Goal: Check status: Check status

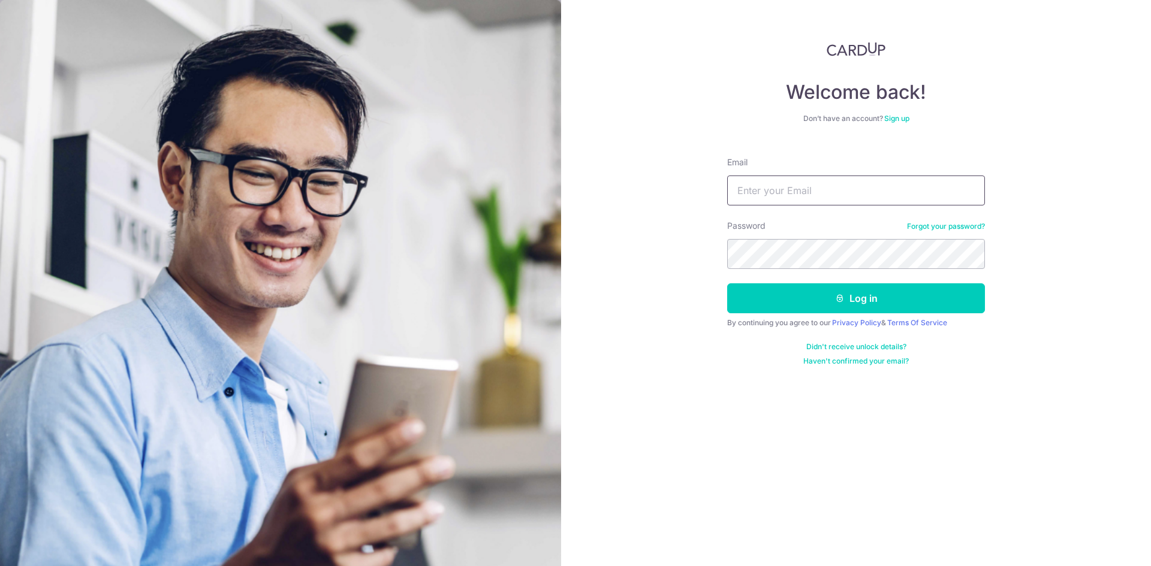
click at [570, 201] on input "Email" at bounding box center [856, 191] width 258 height 30
type input "[EMAIL_ADDRESS][DOMAIN_NAME]"
click at [570, 284] on button "Log in" at bounding box center [856, 299] width 258 height 30
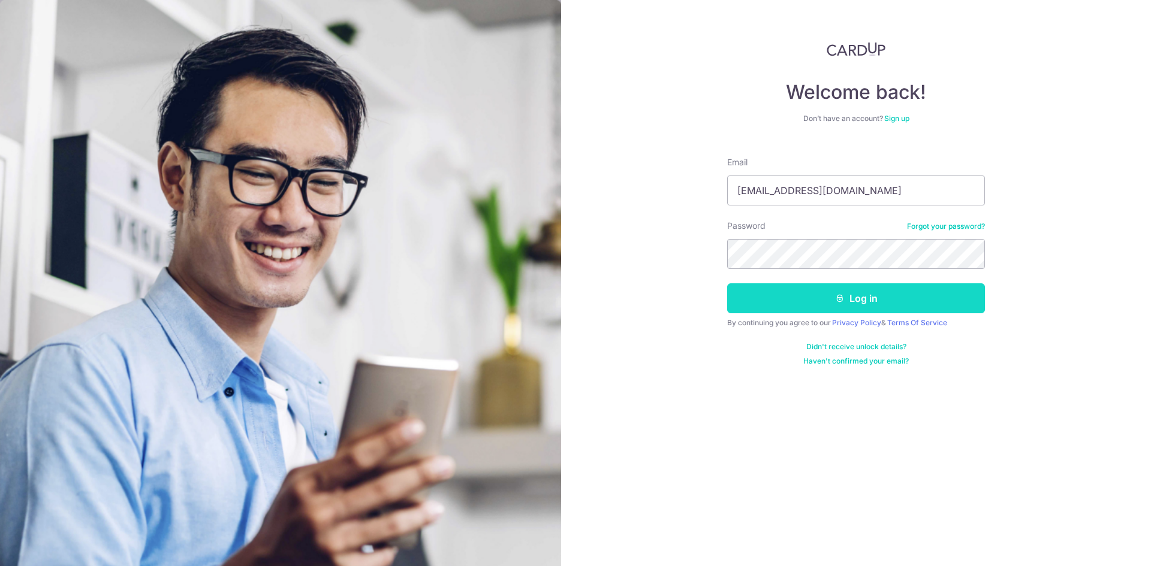
click at [570, 300] on button "Log in" at bounding box center [856, 299] width 258 height 30
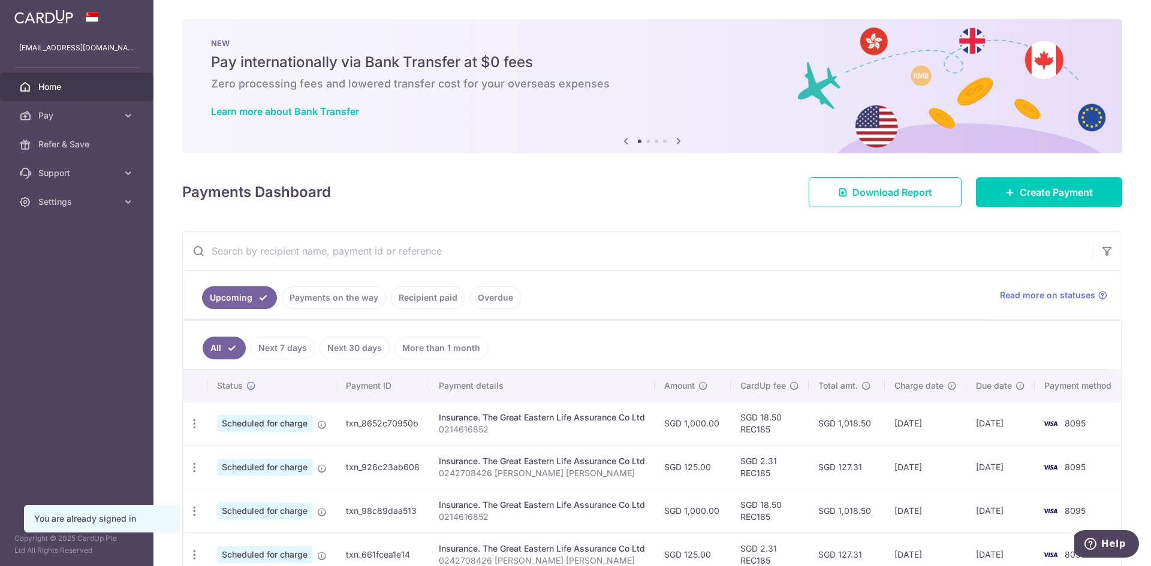
click at [298, 293] on link "Payments on the way" at bounding box center [334, 298] width 104 height 23
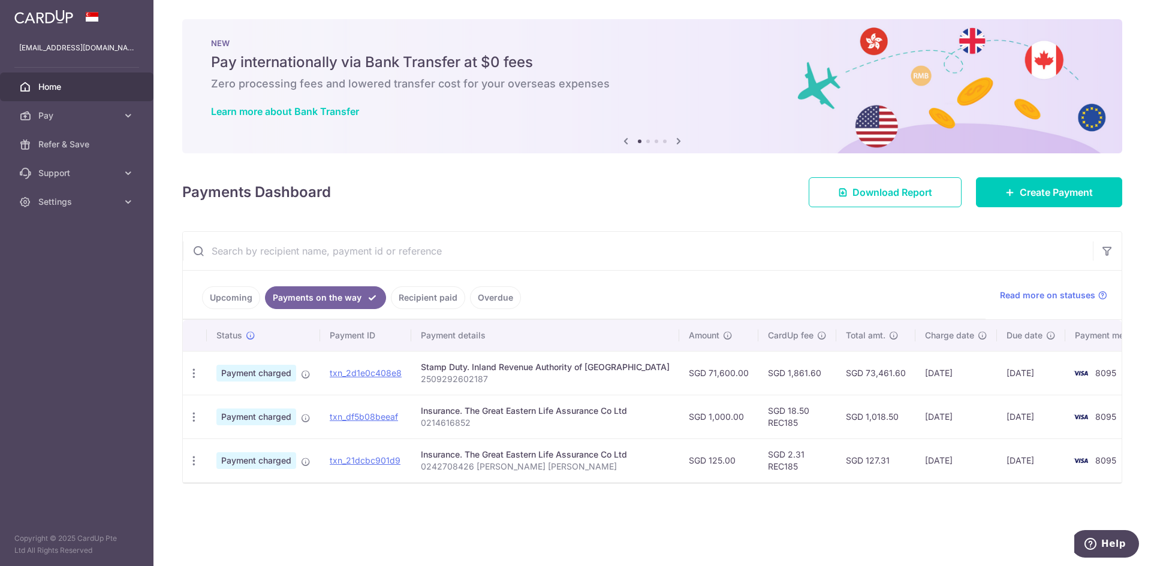
click at [997, 378] on td "[DATE]" at bounding box center [1031, 373] width 68 height 44
click at [1000, 373] on td "[DATE]" at bounding box center [1031, 373] width 68 height 44
click at [1067, 293] on span "Read more on statuses" at bounding box center [1047, 296] width 95 height 12
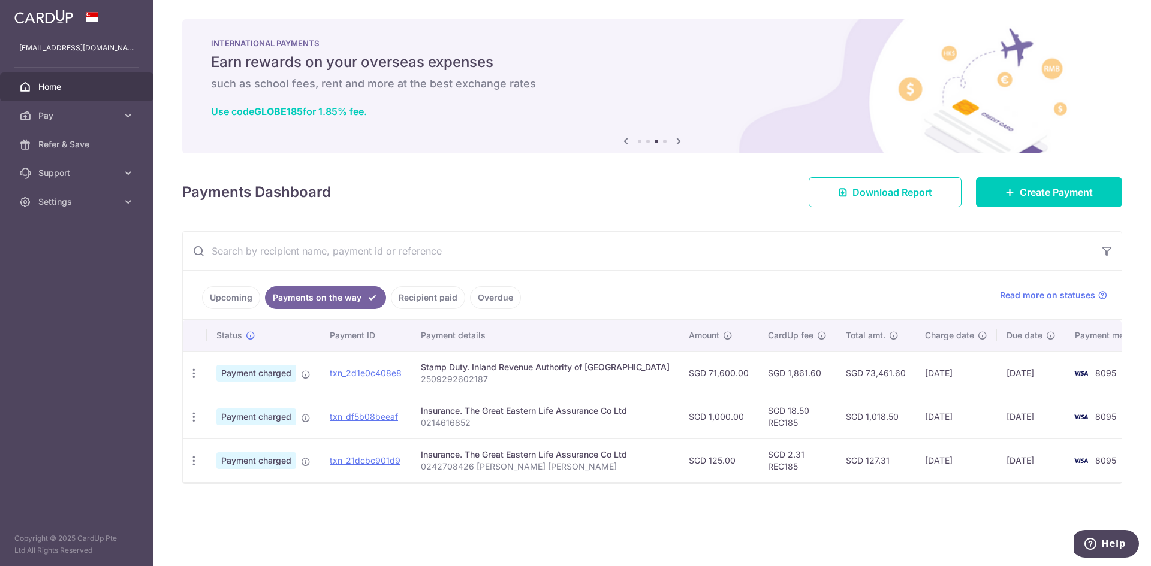
click at [423, 294] on link "Recipient paid" at bounding box center [428, 298] width 74 height 23
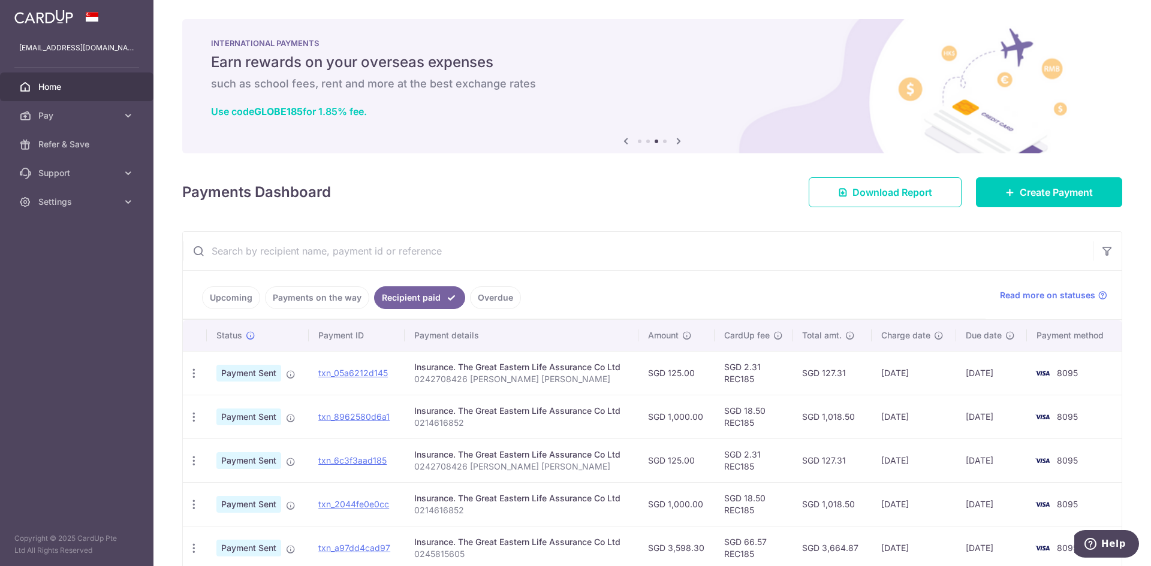
click at [299, 298] on link "Payments on the way" at bounding box center [317, 298] width 104 height 23
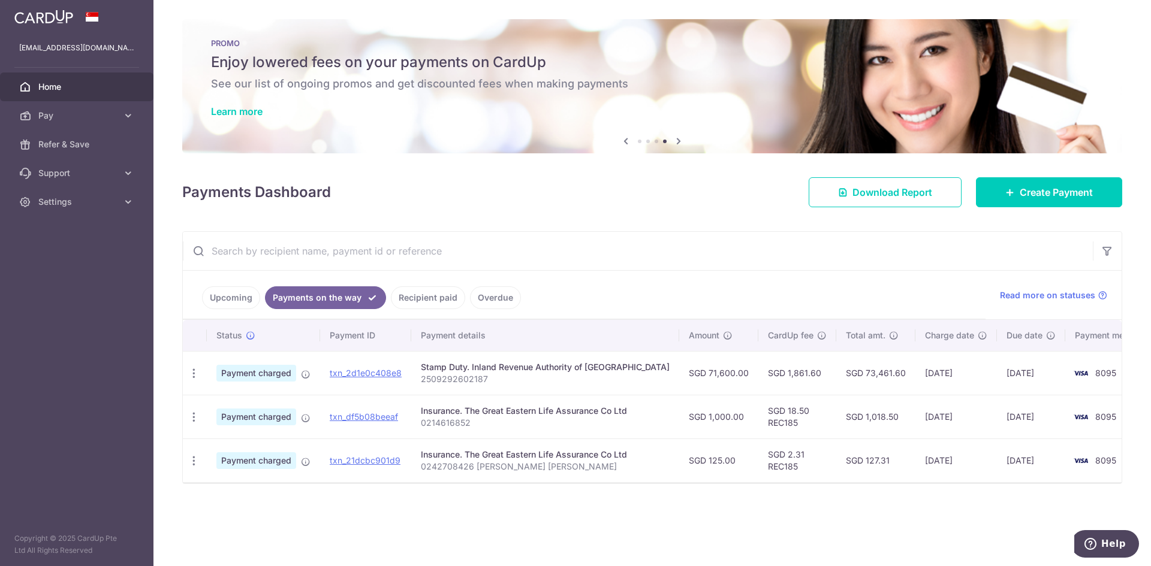
click at [214, 302] on link "Upcoming" at bounding box center [231, 298] width 58 height 23
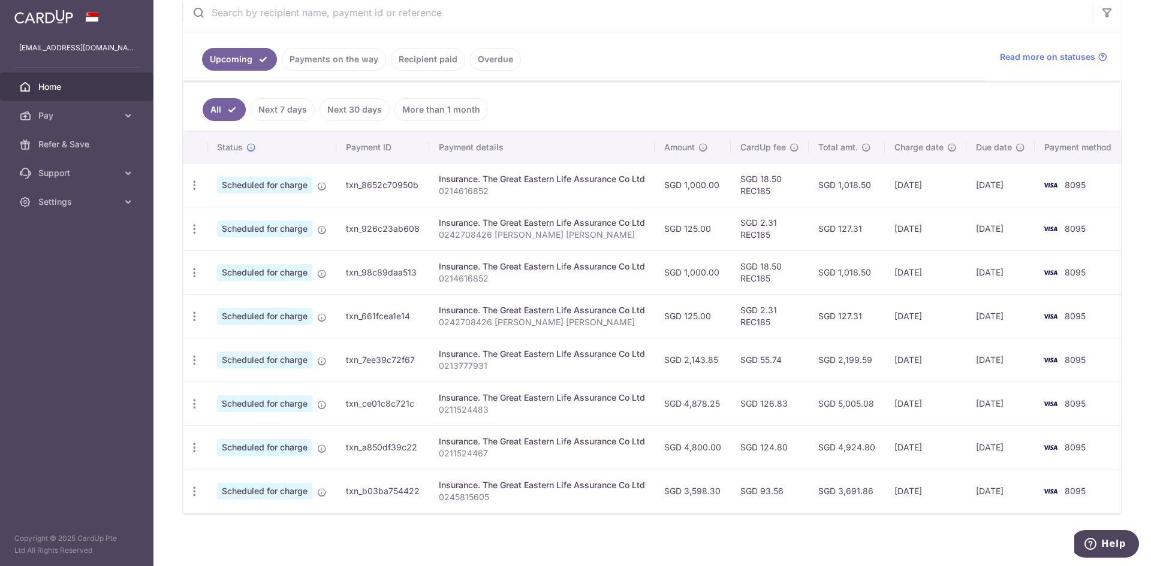
scroll to position [240, 0]
click at [315, 55] on link "Payments on the way" at bounding box center [334, 58] width 104 height 23
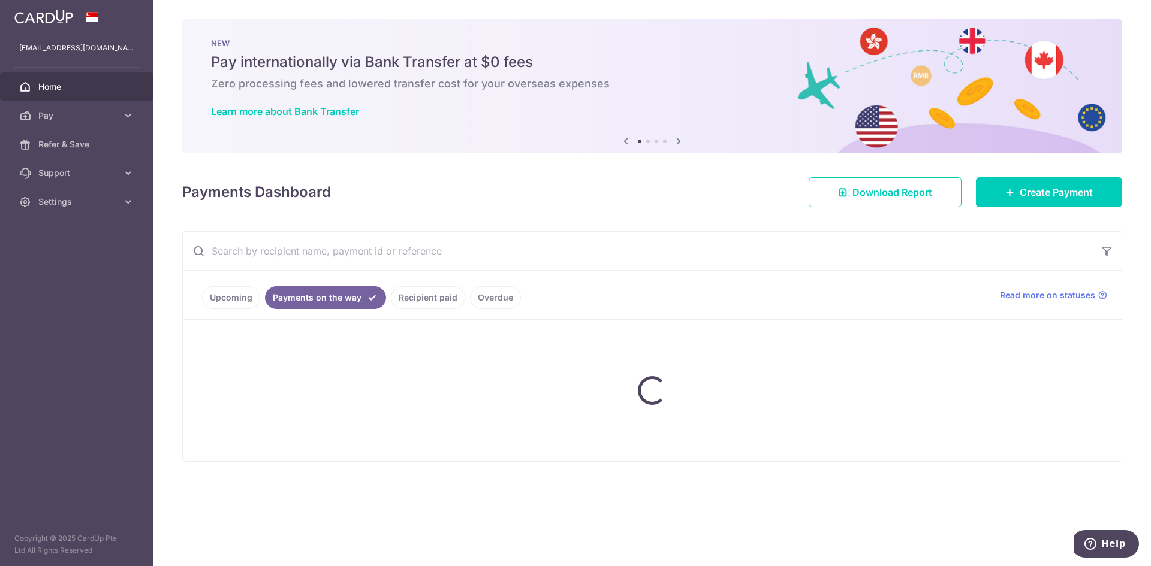
scroll to position [0, 0]
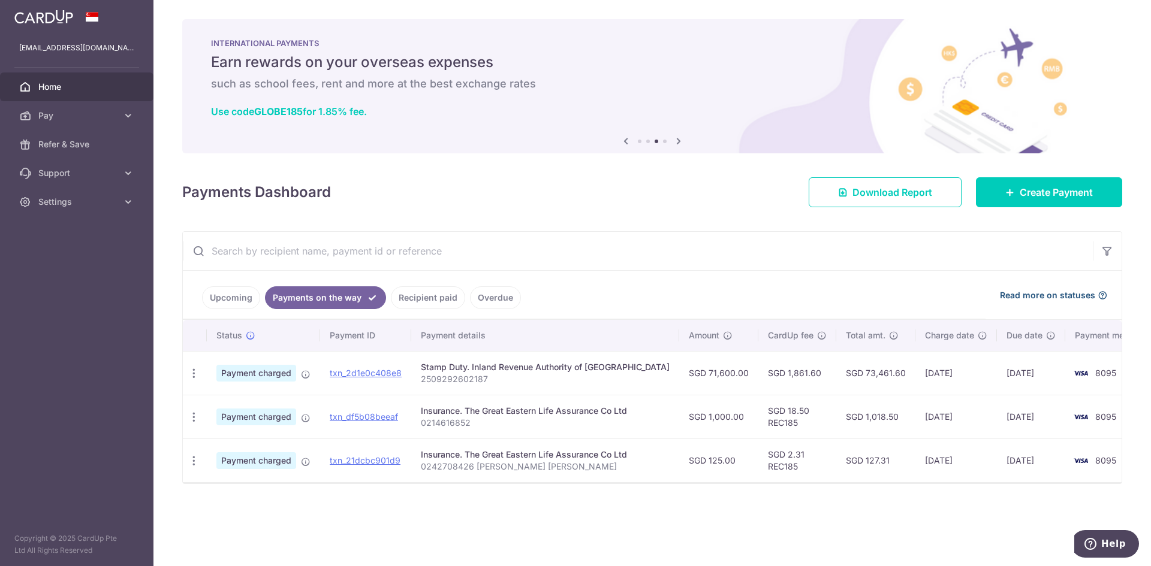
click at [1063, 295] on span "Read more on statuses" at bounding box center [1047, 296] width 95 height 12
drag, startPoint x: 965, startPoint y: 357, endPoint x: 1012, endPoint y: 340, distance: 49.5
click at [997, 378] on td "[DATE]" at bounding box center [1031, 373] width 68 height 44
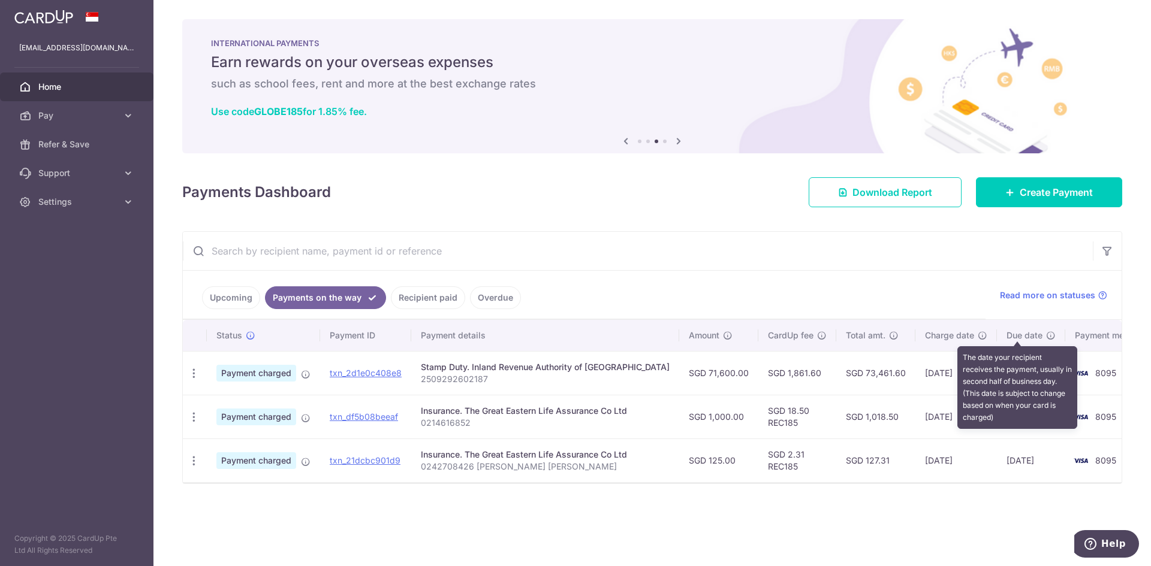
click at [1046, 338] on icon at bounding box center [1051, 336] width 10 height 10
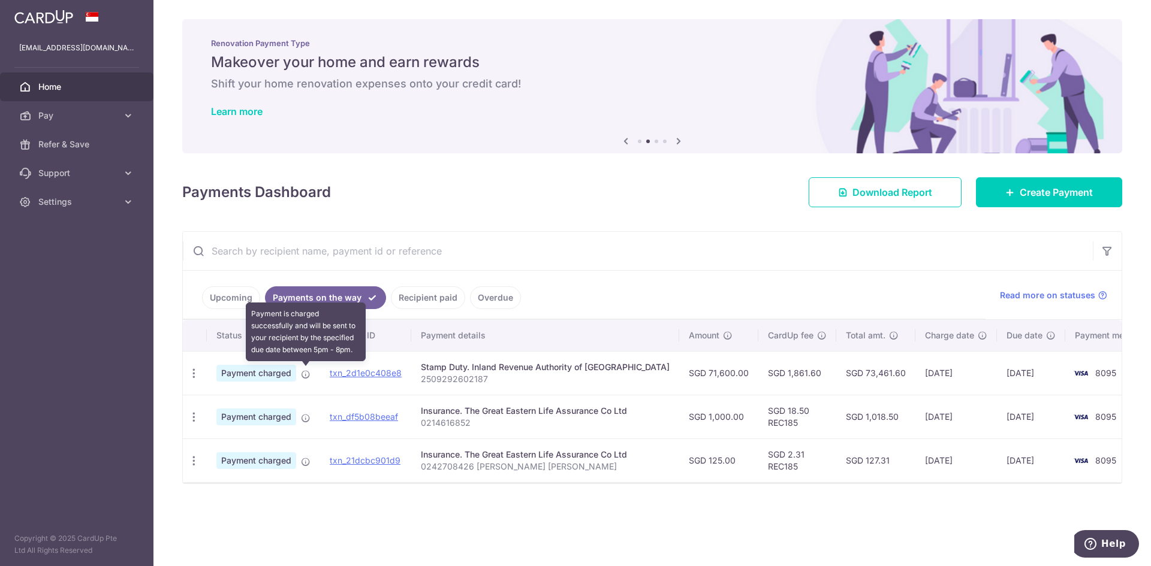
click at [303, 378] on icon at bounding box center [306, 375] width 10 height 10
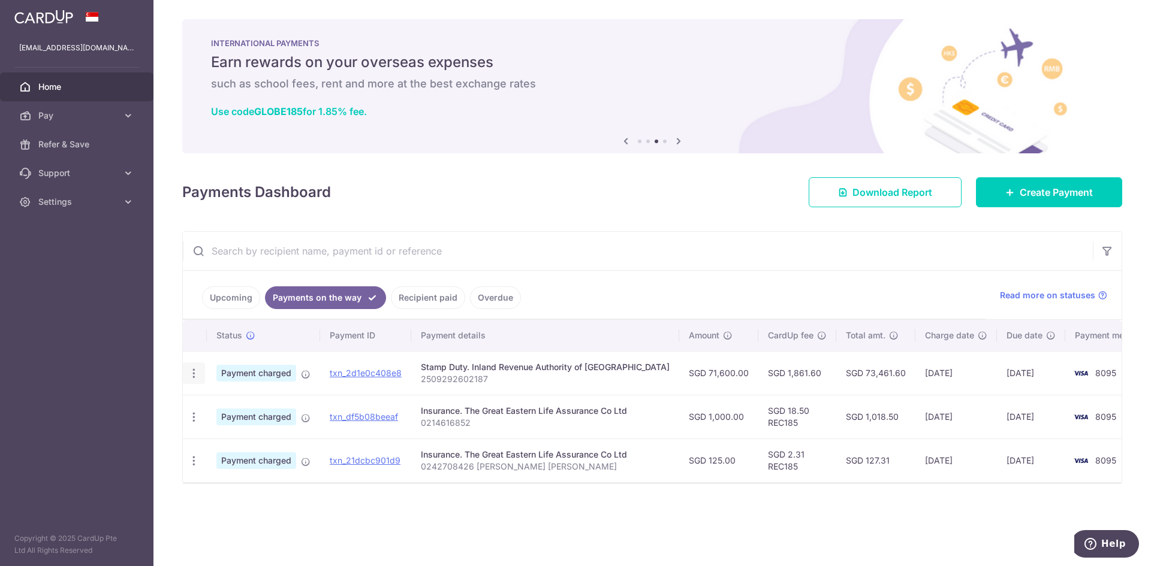
click at [194, 375] on icon "button" at bounding box center [194, 373] width 13 height 13
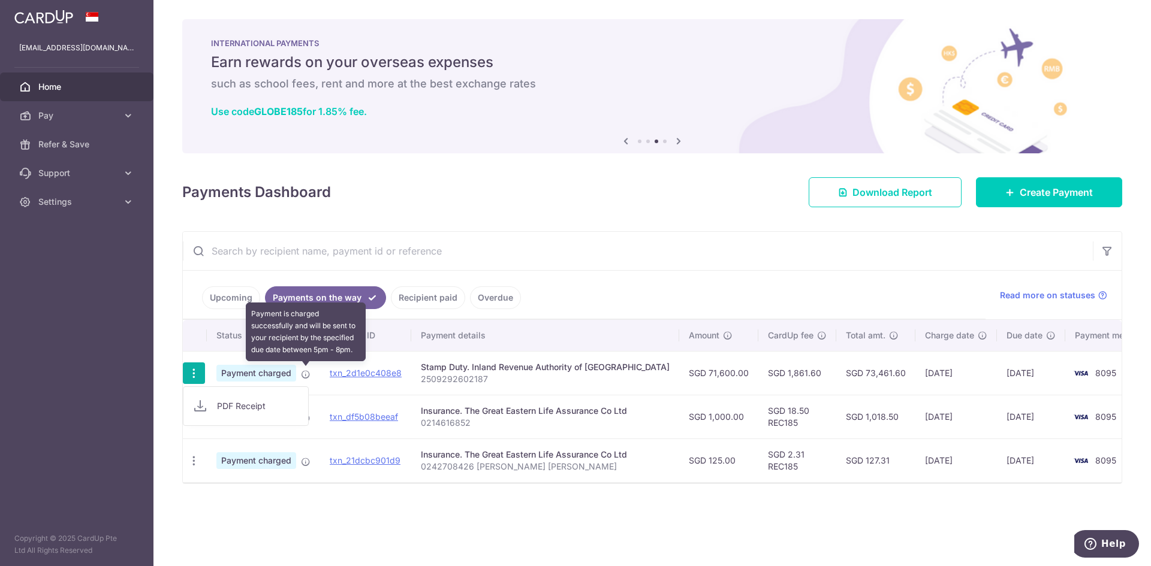
click at [306, 375] on icon at bounding box center [306, 375] width 10 height 10
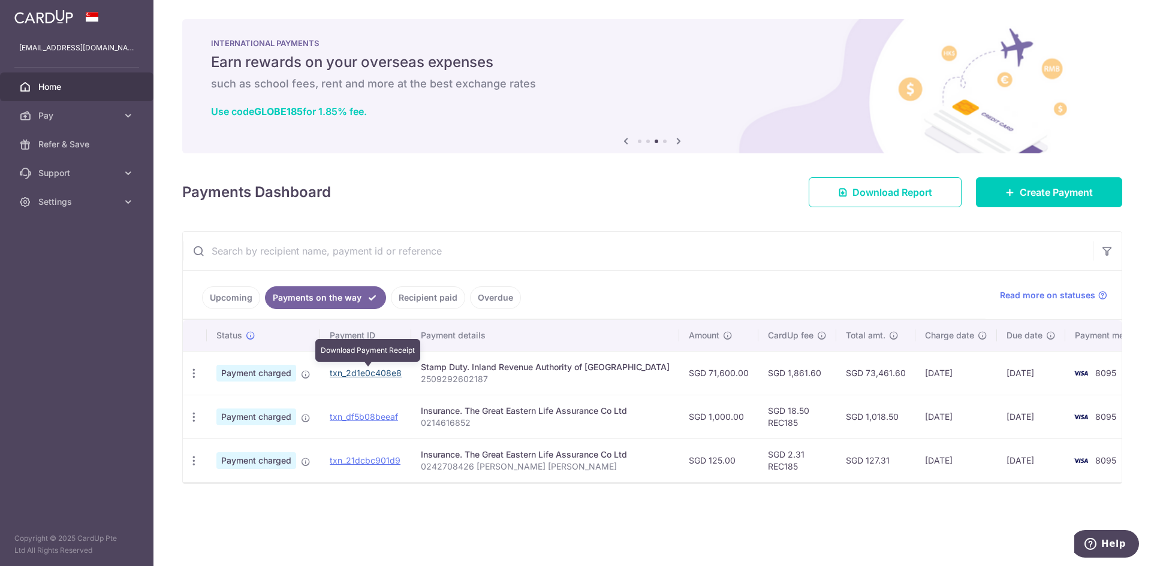
click at [369, 373] on link "txn_2d1e0c408e8" at bounding box center [366, 373] width 72 height 10
click at [333, 385] on td "txn_2d1e0c408e8" at bounding box center [365, 373] width 91 height 44
click at [236, 376] on span "Payment charged" at bounding box center [256, 373] width 80 height 17
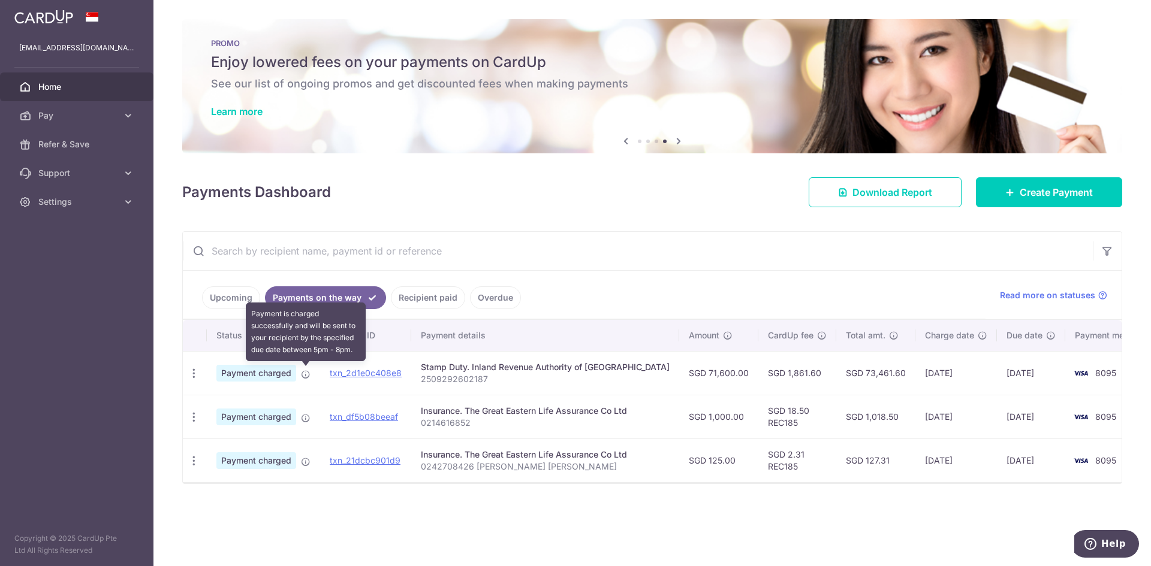
click at [306, 376] on icon at bounding box center [306, 375] width 10 height 10
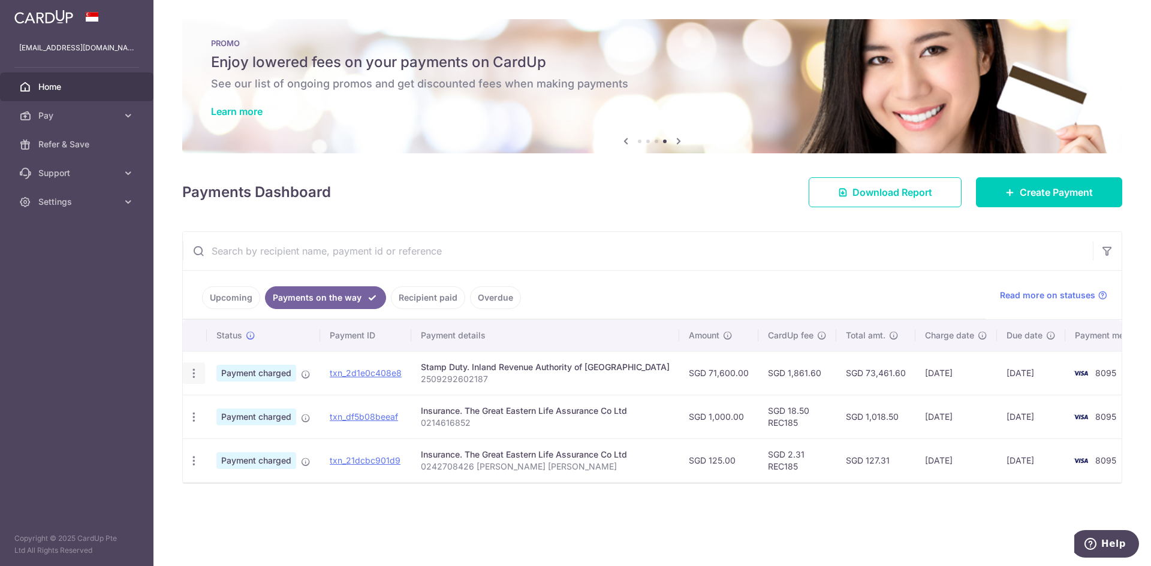
click at [192, 376] on icon "button" at bounding box center [194, 373] width 13 height 13
click at [207, 399] on link "PDF Receipt" at bounding box center [245, 406] width 125 height 29
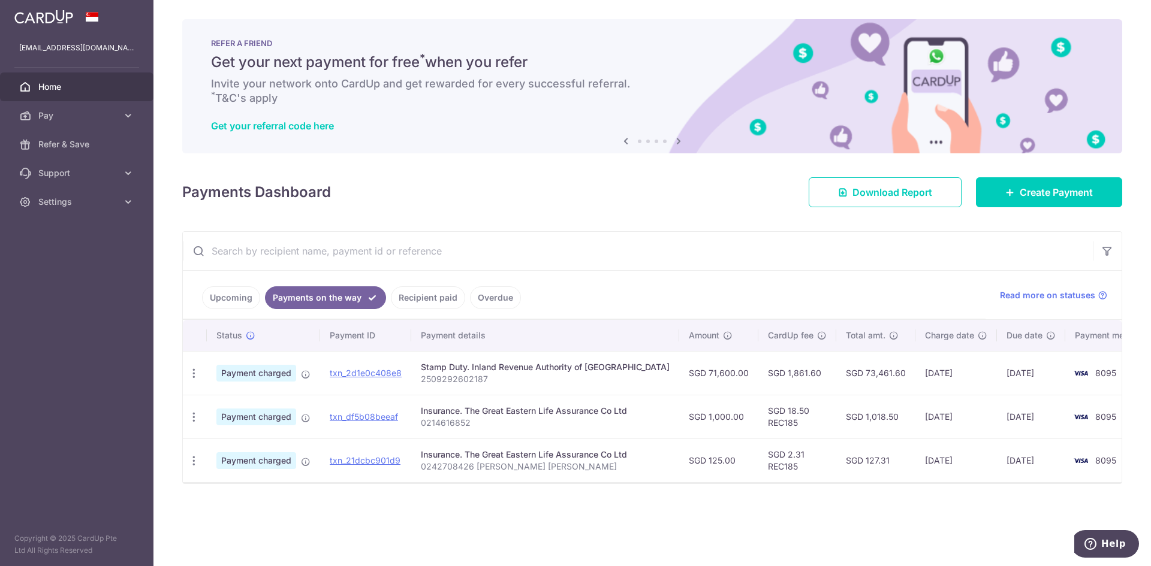
click at [307, 527] on div "× Pause Schedule Pause all future payments in this series Pause just this one p…" at bounding box center [651, 283] width 997 height 566
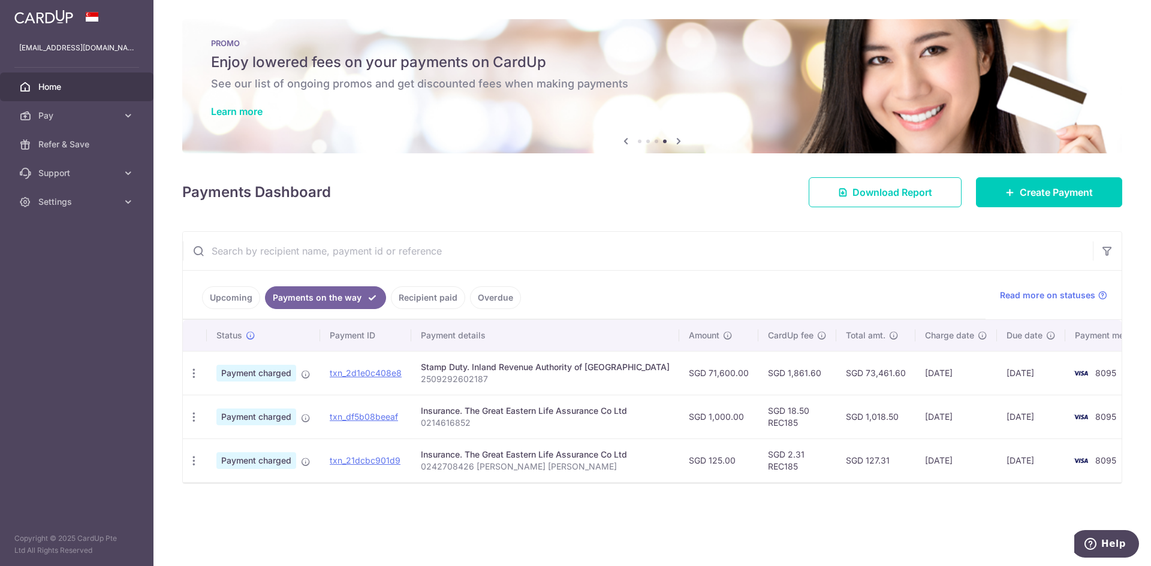
click at [281, 510] on div "× Pause Schedule Pause all future payments in this series Pause just this one p…" at bounding box center [651, 283] width 997 height 566
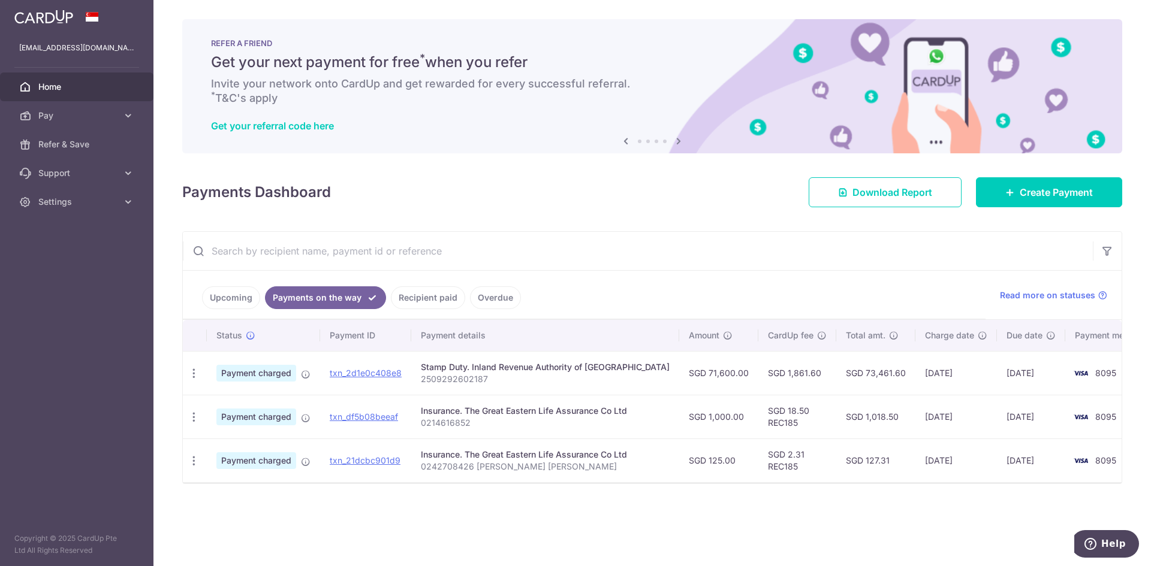
click at [385, 200] on div "Payments Dashboard Download Report Create Payment" at bounding box center [652, 190] width 940 height 35
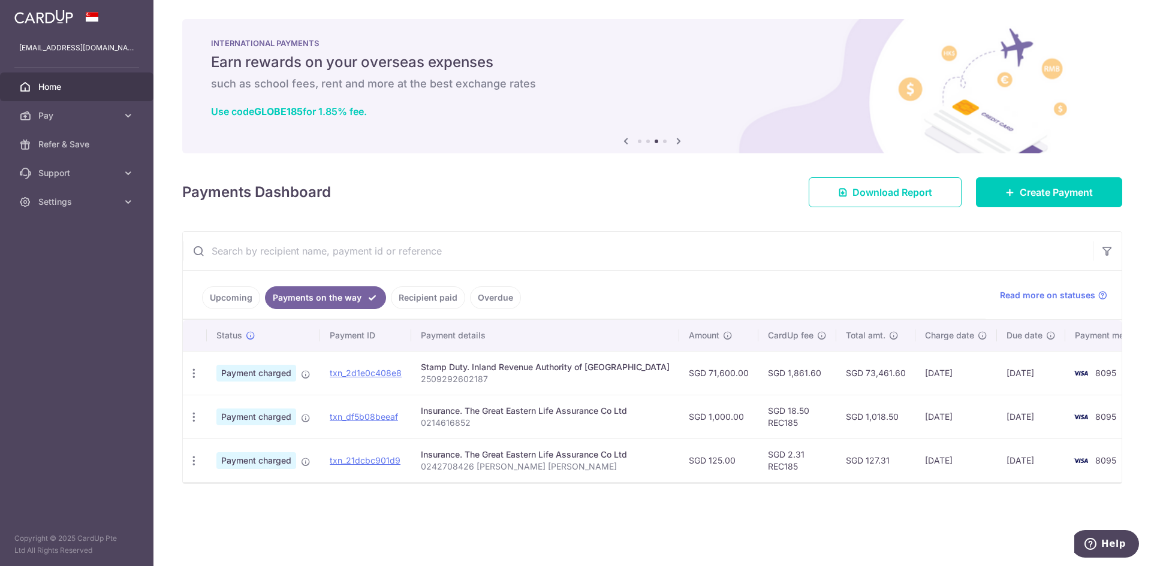
click at [305, 375] on icon at bounding box center [306, 375] width 10 height 10
